Goal: Task Accomplishment & Management: Manage account settings

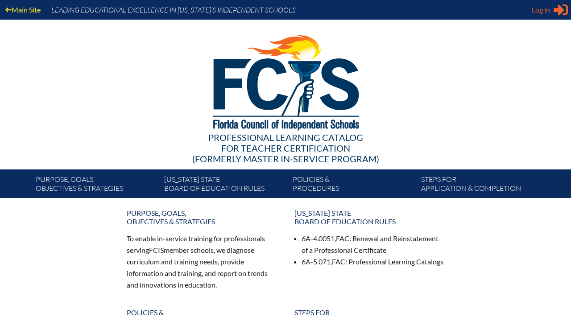
type input "[EMAIL_ADDRESS][DOMAIN_NAME]"
click at [555, 12] on icon "Sign in or register" at bounding box center [561, 10] width 14 height 14
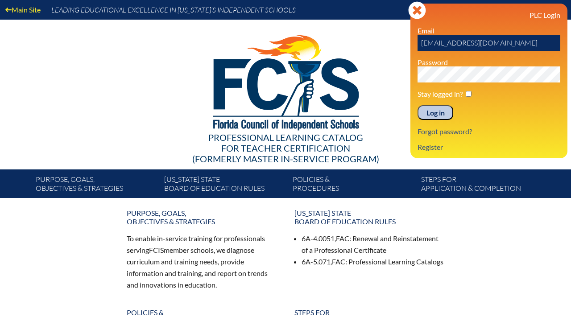
click at [439, 115] on input "Log in" at bounding box center [436, 112] width 36 height 15
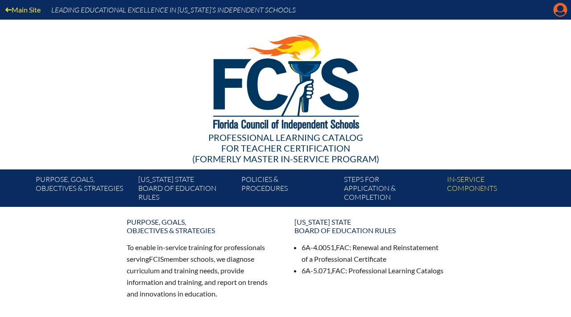
click at [558, 14] on icon "Manage account" at bounding box center [561, 10] width 14 height 14
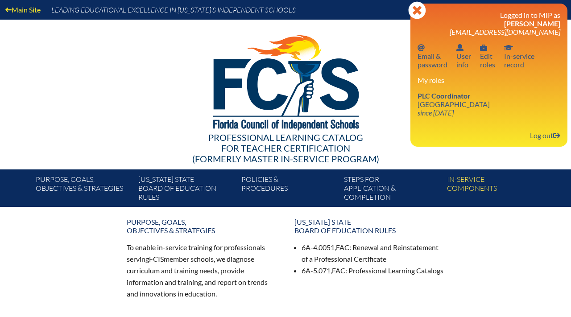
click at [159, 88] on div at bounding box center [286, 81] width 514 height 123
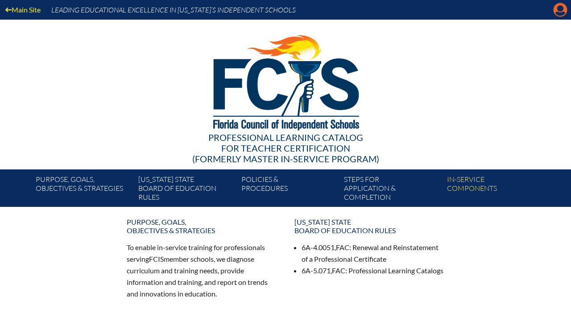
click at [561, 12] on icon at bounding box center [561, 10] width 14 height 14
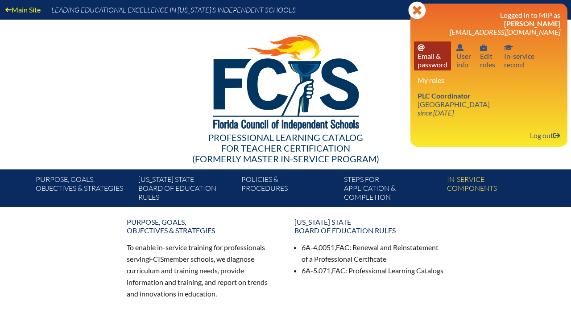
click at [428, 56] on link "Email password Email & password" at bounding box center [432, 56] width 37 height 29
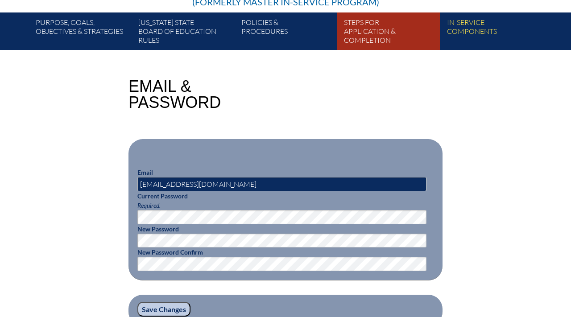
scroll to position [191, 0]
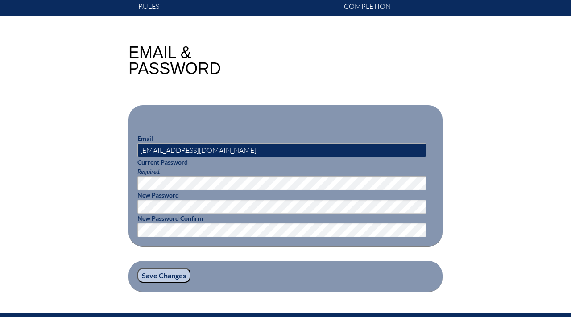
click at [159, 274] on input "Save Changes" at bounding box center [163, 275] width 53 height 15
